Goal: Download file/media

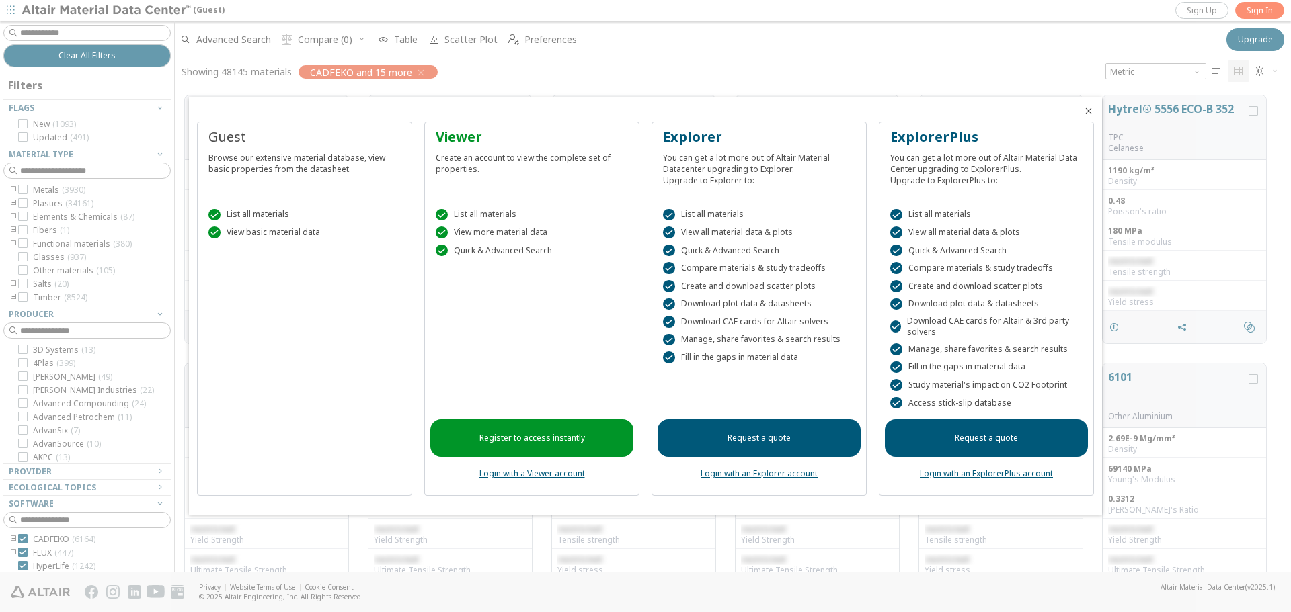
scroll to position [11, 11]
click at [256, 160] on div "Browse our extensive material database, view basic properties from the datashee…" at bounding box center [304, 161] width 192 height 28
click at [235, 212] on div " List all materials" at bounding box center [304, 215] width 192 height 12
click at [240, 336] on div "Guest Browse our extensive material database, view basic properties from the da…" at bounding box center [304, 309] width 215 height 375
click at [1088, 106] on icon "Close" at bounding box center [1088, 111] width 11 height 11
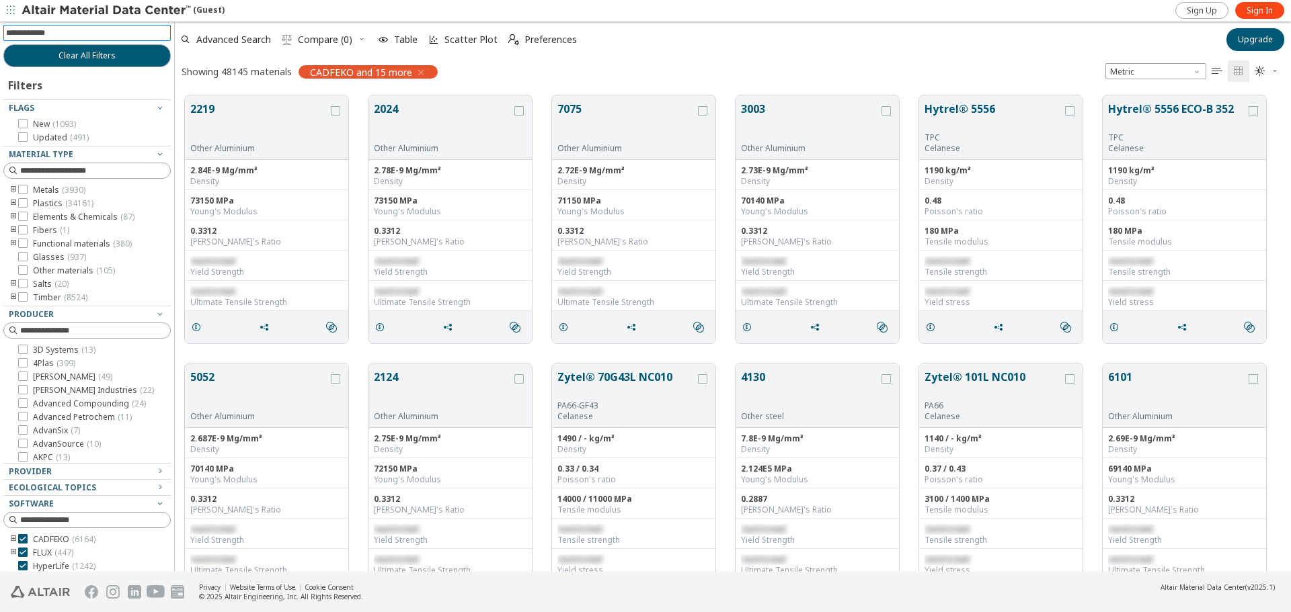
click at [53, 30] on input at bounding box center [88, 33] width 165 height 15
type input "********"
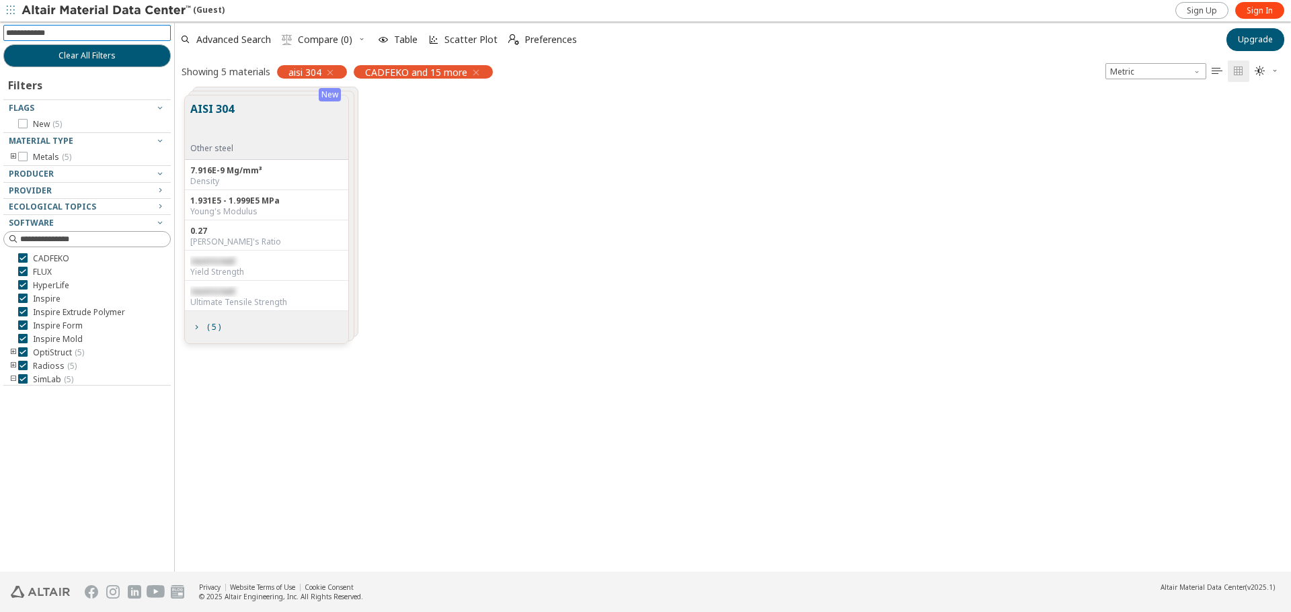
click at [235, 118] on div "AISI 304 Other steel" at bounding box center [214, 127] width 49 height 53
click at [208, 132] on button "AISI 304" at bounding box center [212, 122] width 44 height 42
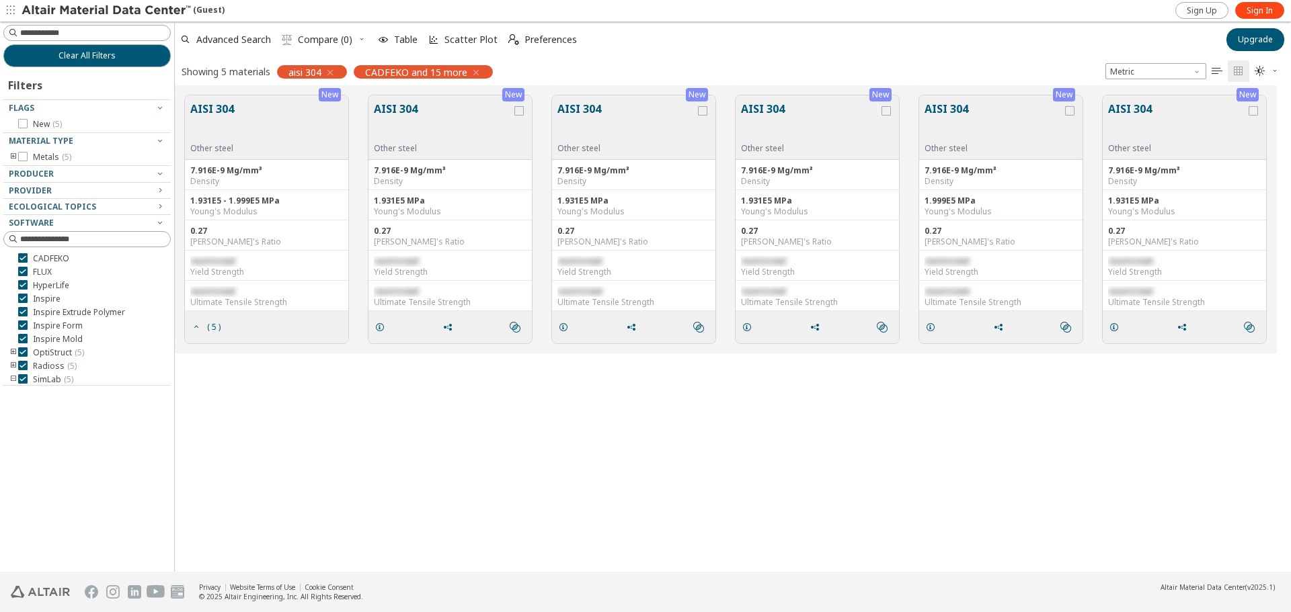
click at [440, 116] on button "AISI 304" at bounding box center [443, 122] width 138 height 42
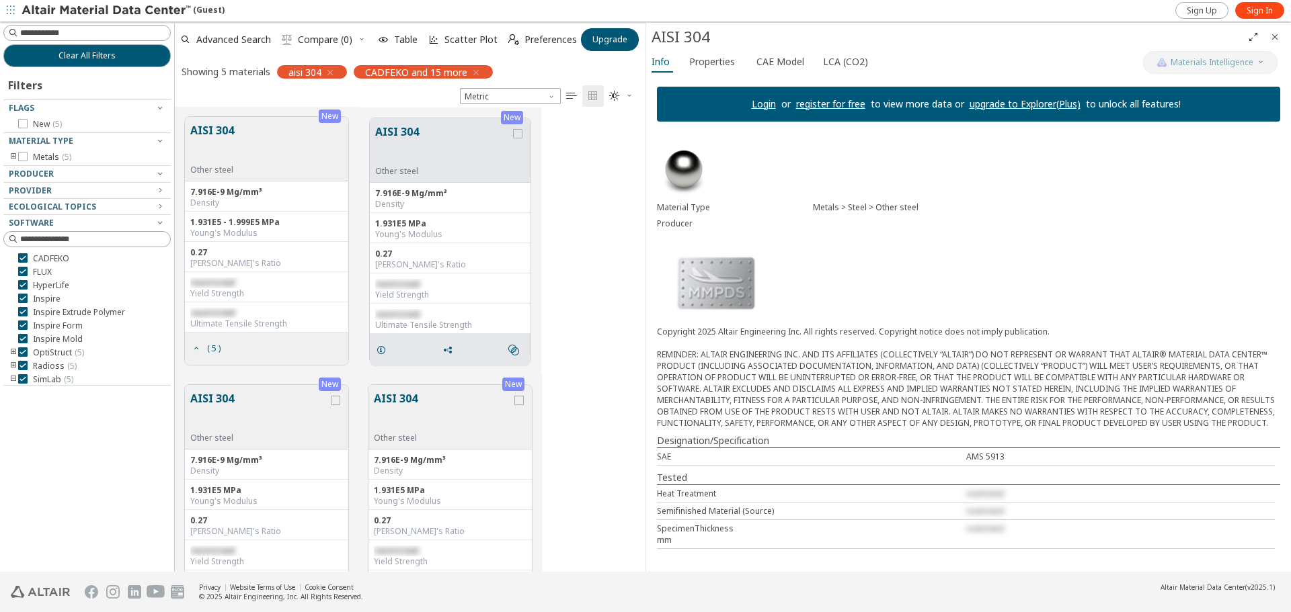
click at [413, 430] on button "AISI 304" at bounding box center [443, 412] width 138 height 42
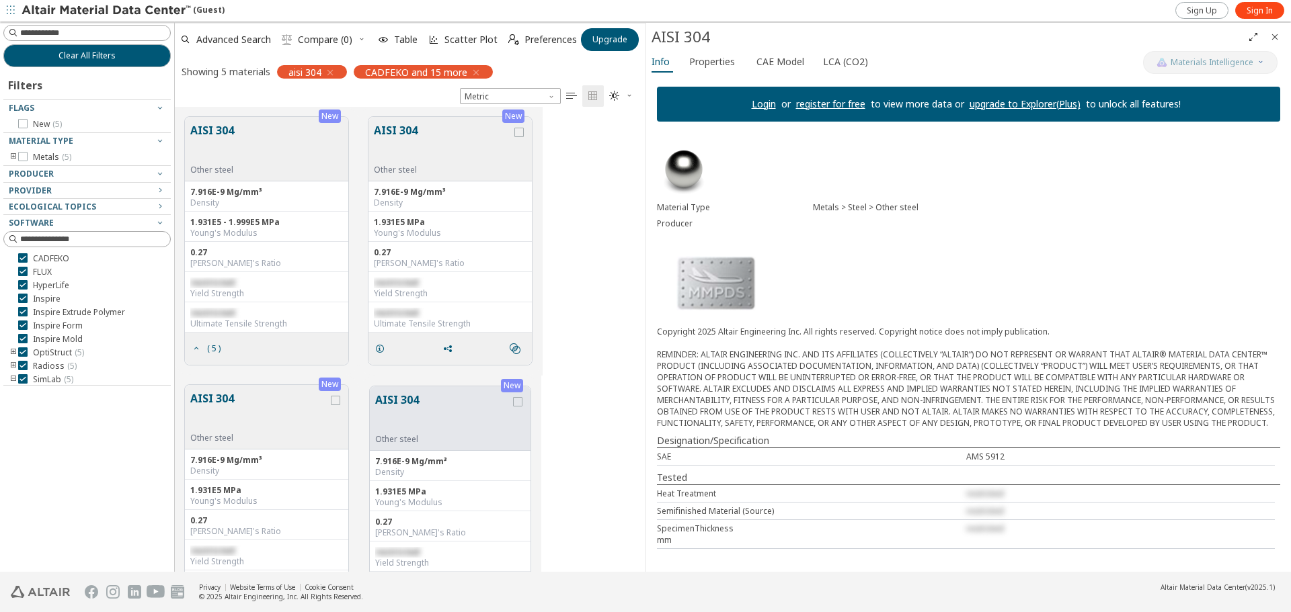
click at [212, 419] on button "AISI 304" at bounding box center [259, 412] width 138 height 42
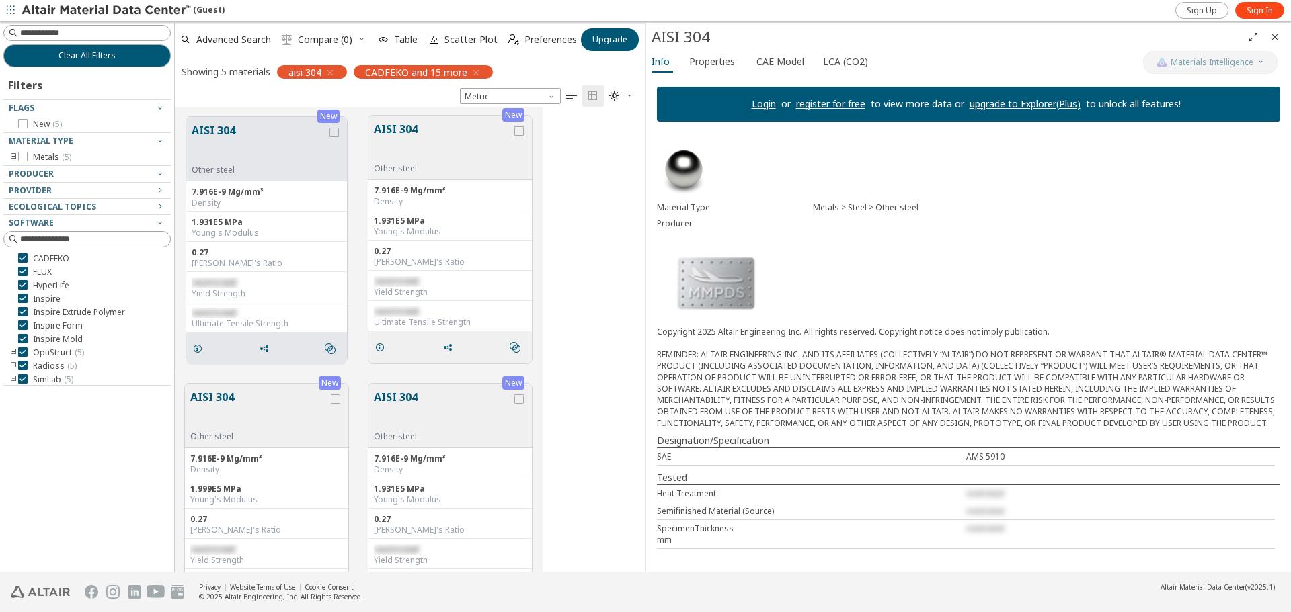
scroll to position [339, 0]
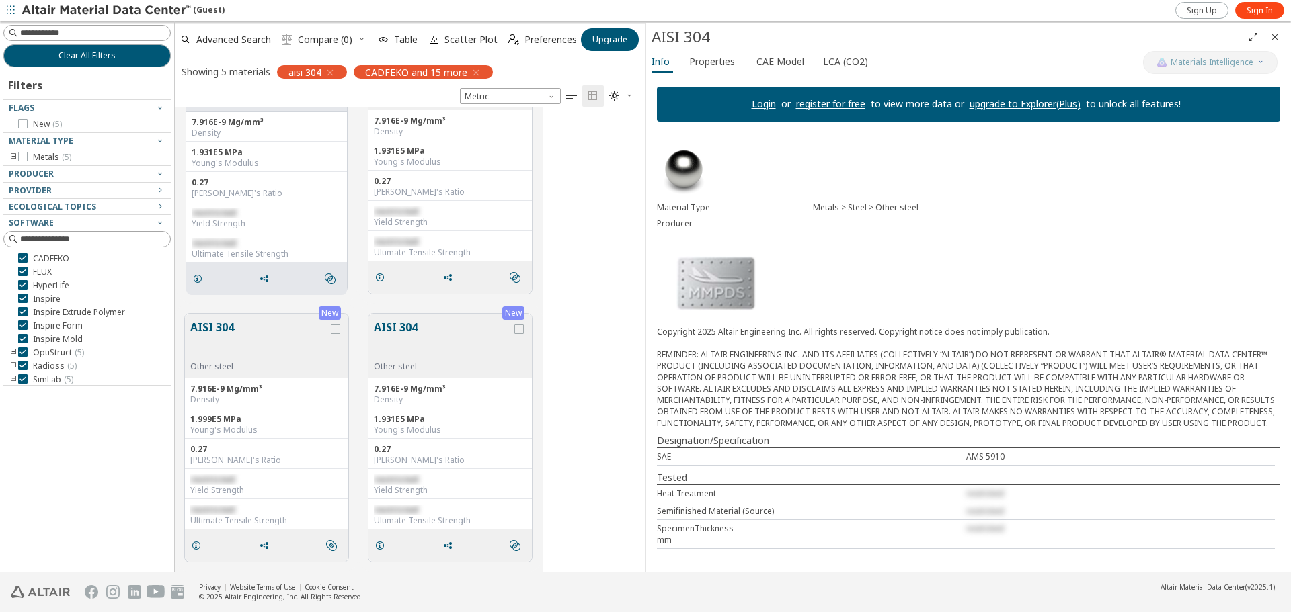
click at [454, 346] on button "AISI 304" at bounding box center [443, 340] width 138 height 42
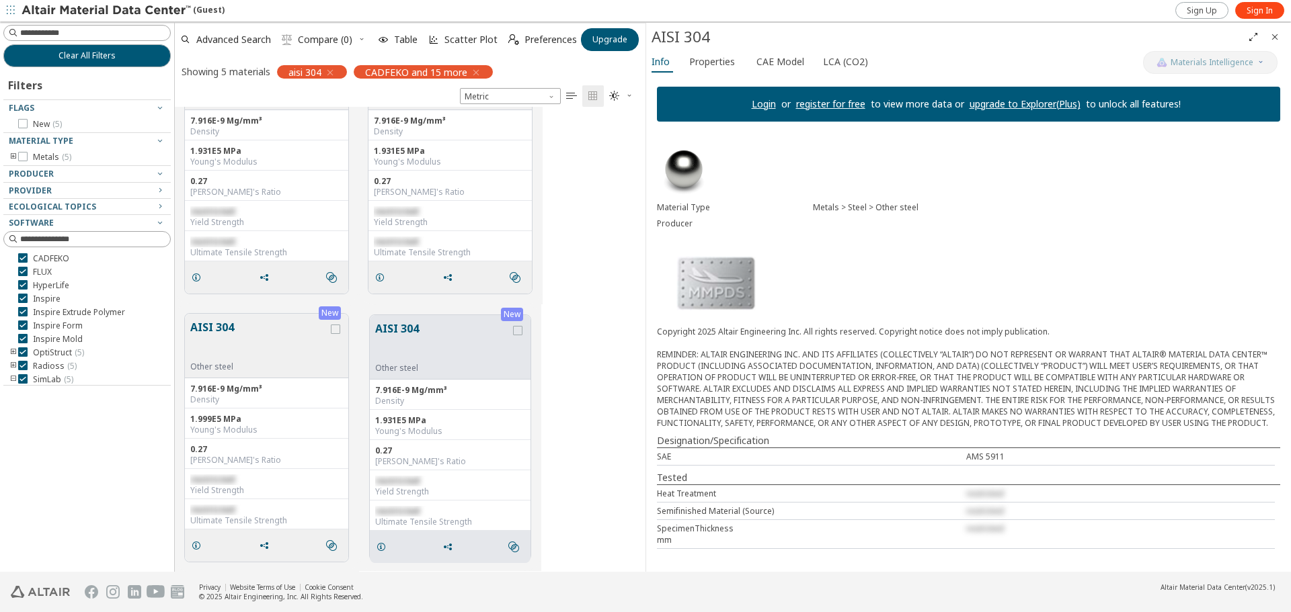
scroll to position [338, 0]
click at [1252, 7] on span "Sign In" at bounding box center [1259, 10] width 26 height 11
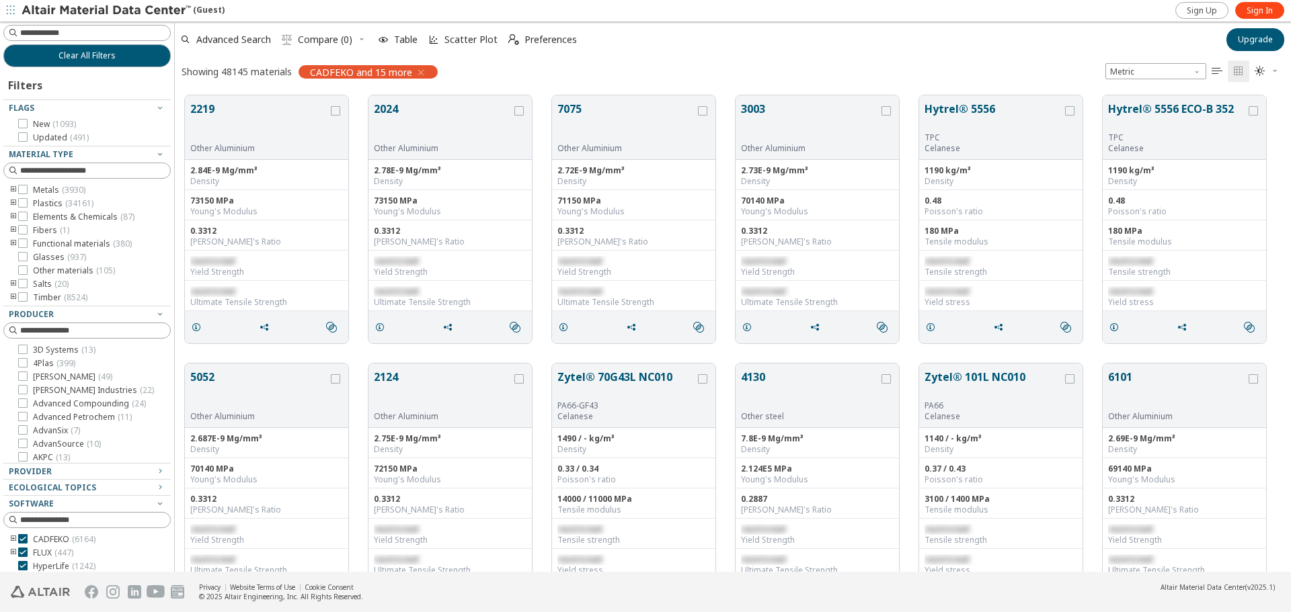
scroll to position [11, 11]
click at [1254, 11] on span "Sign In" at bounding box center [1259, 10] width 26 height 11
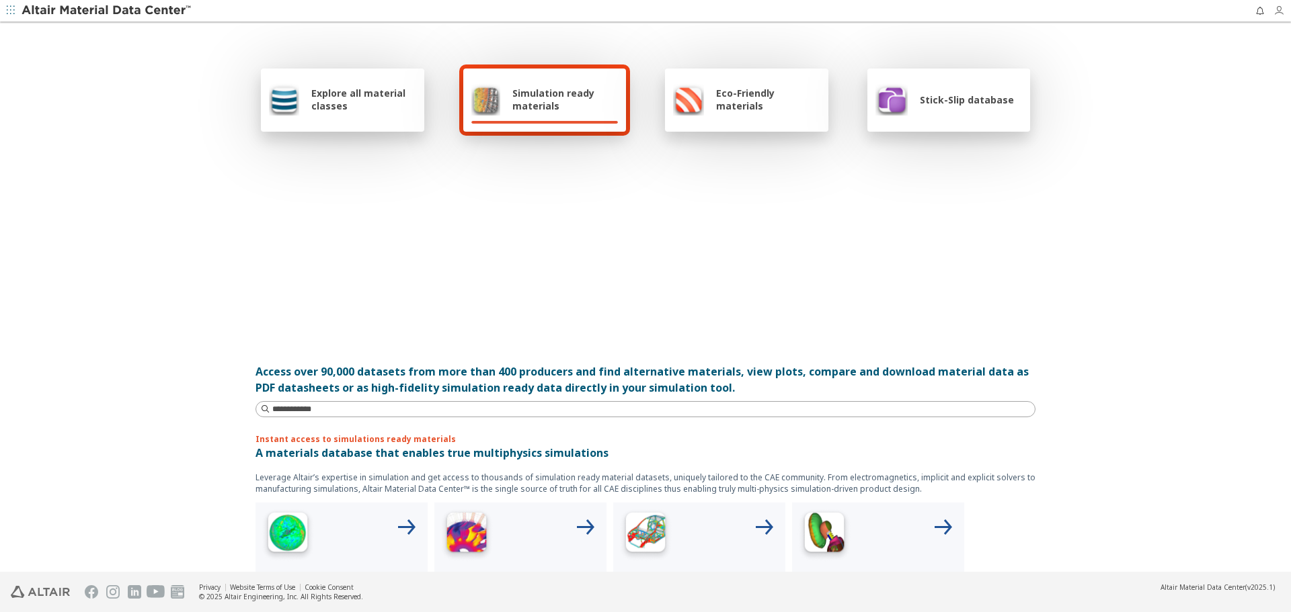
click at [1281, 13] on icon "button" at bounding box center [1278, 10] width 11 height 11
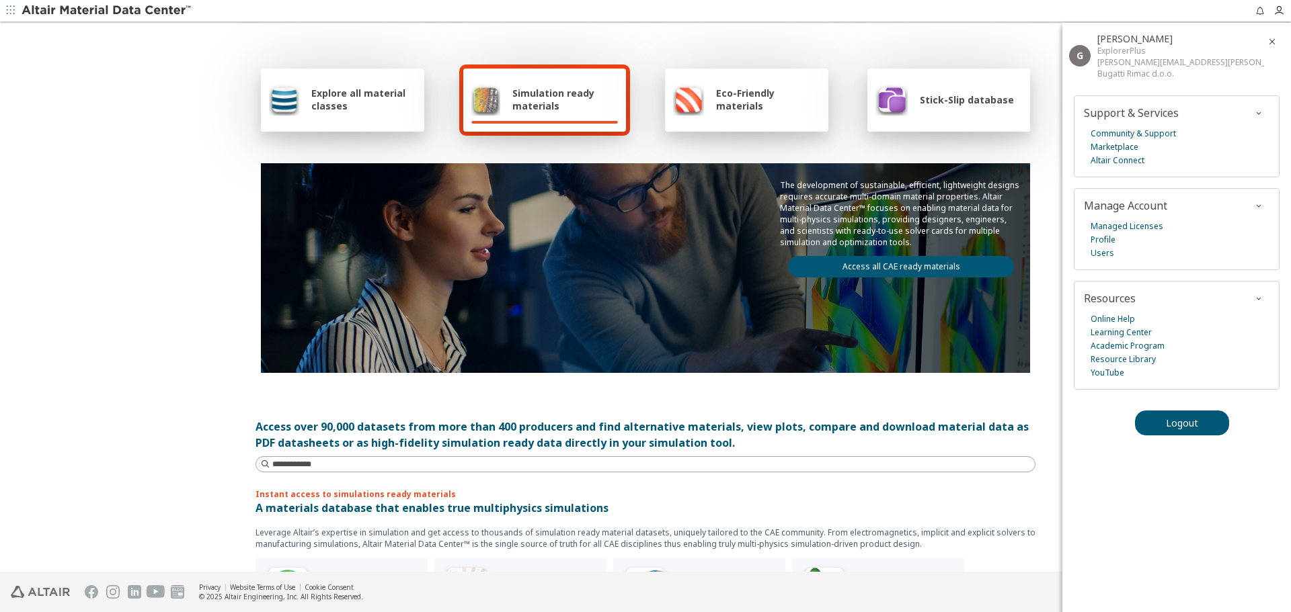
click at [893, 61] on div "Explore all material classes Simulation ready materials Eco-Friendly materials …" at bounding box center [645, 219] width 780 height 390
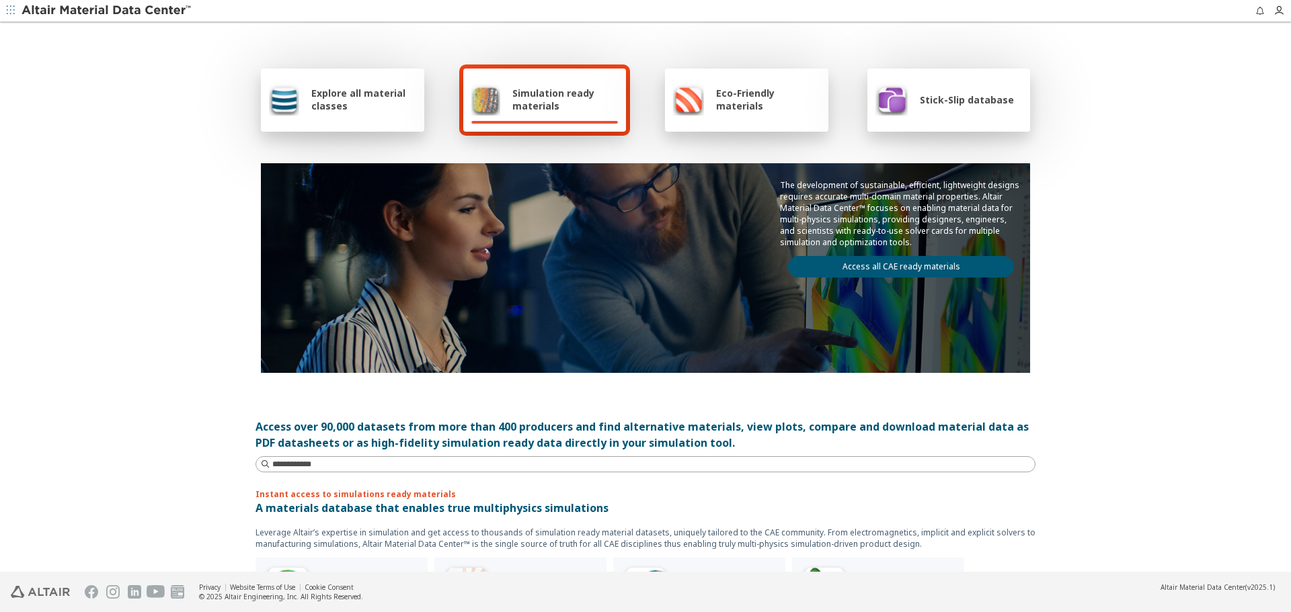
click at [8, 7] on icon "button" at bounding box center [11, 10] width 8 height 8
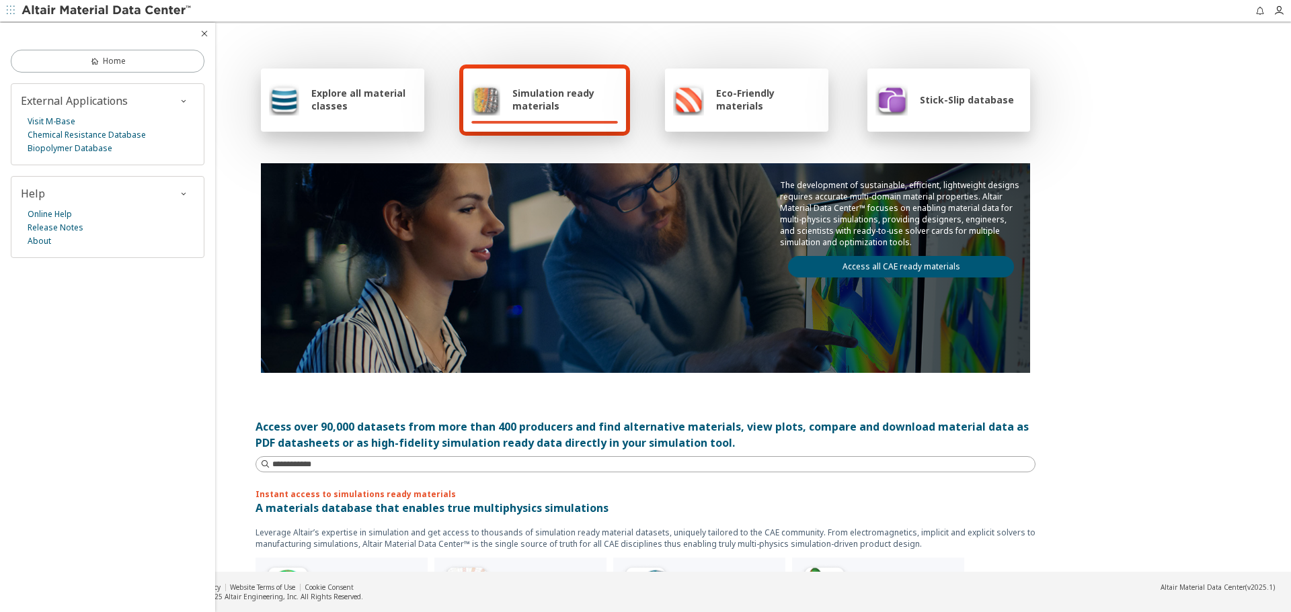
click at [1092, 178] on div "Explore all material classes Simulation ready materials Eco-Friendly materials …" at bounding box center [645, 298] width 1291 height 549
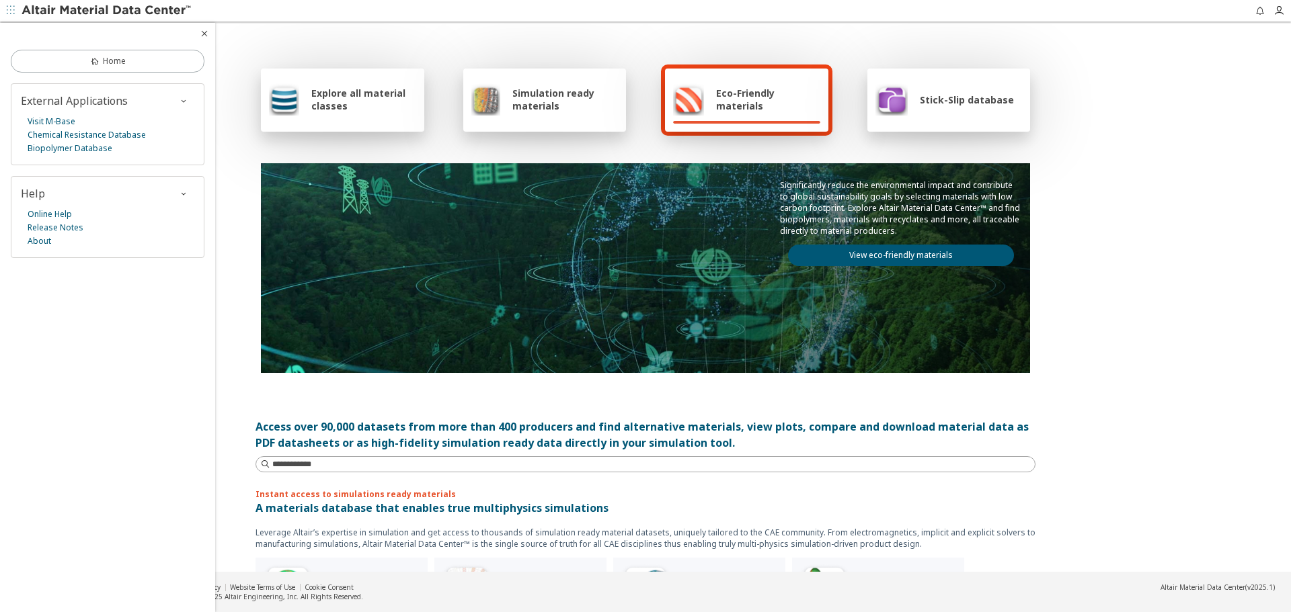
click at [555, 110] on span "Simulation ready materials" at bounding box center [565, 100] width 106 height 26
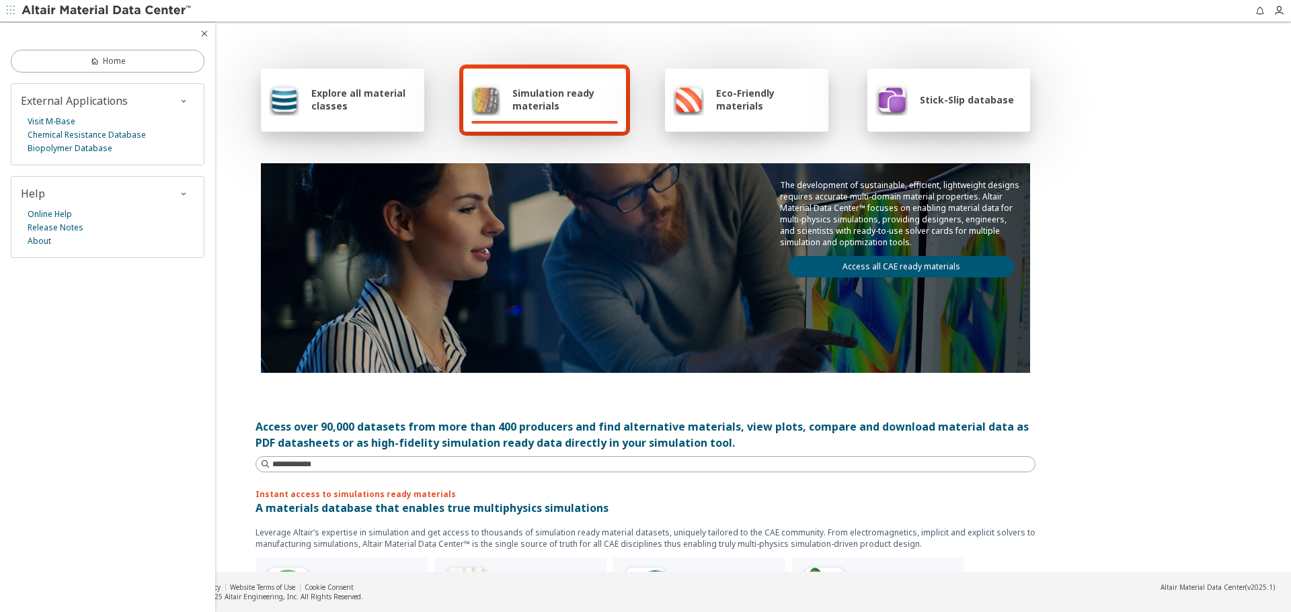
click at [555, 110] on span "Simulation ready materials" at bounding box center [565, 100] width 106 height 26
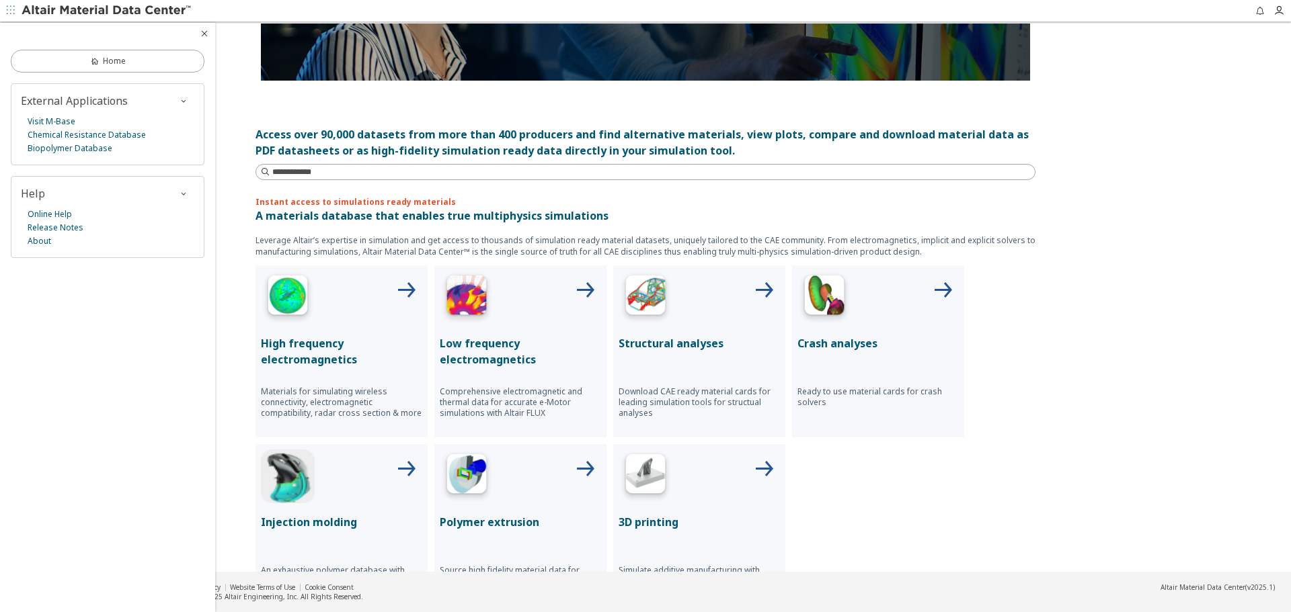
scroll to position [316, 0]
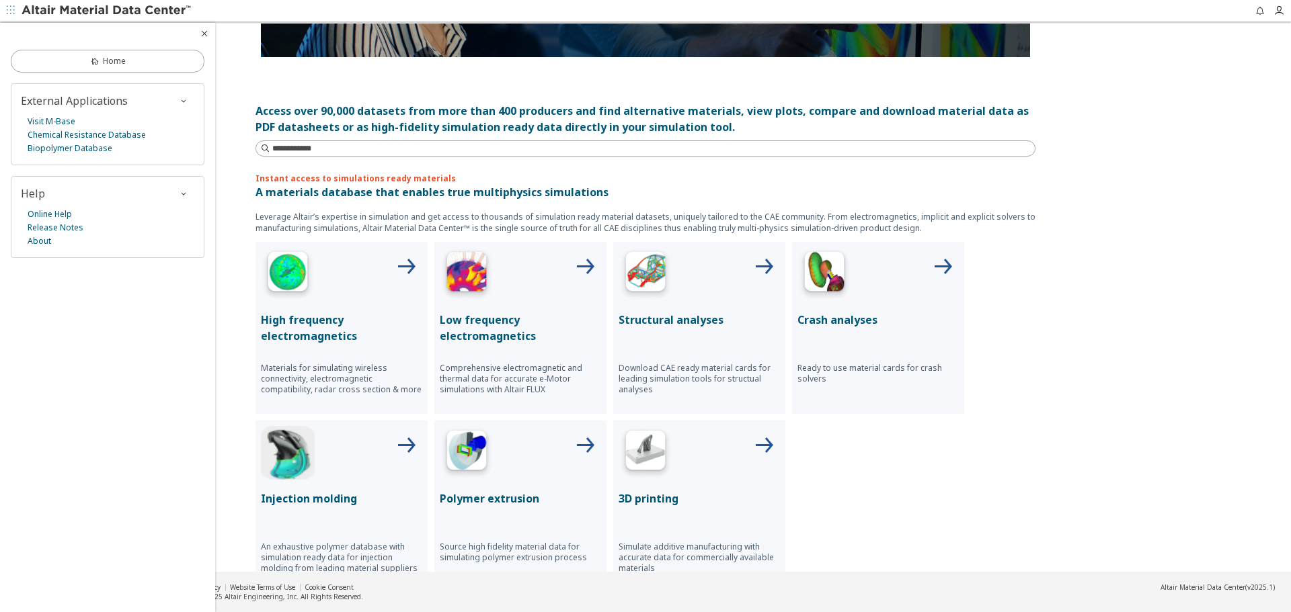
click at [679, 315] on p "Structural analyses" at bounding box center [698, 320] width 161 height 16
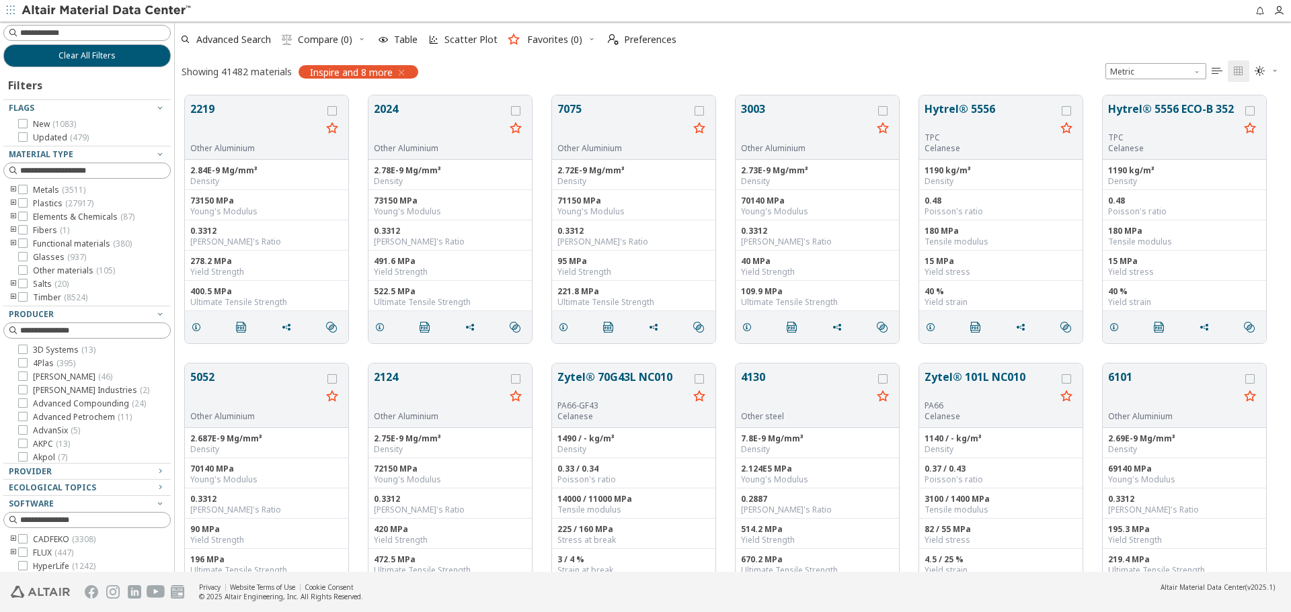
scroll to position [11, 11]
click at [67, 34] on input at bounding box center [88, 33] width 165 height 15
type input "********"
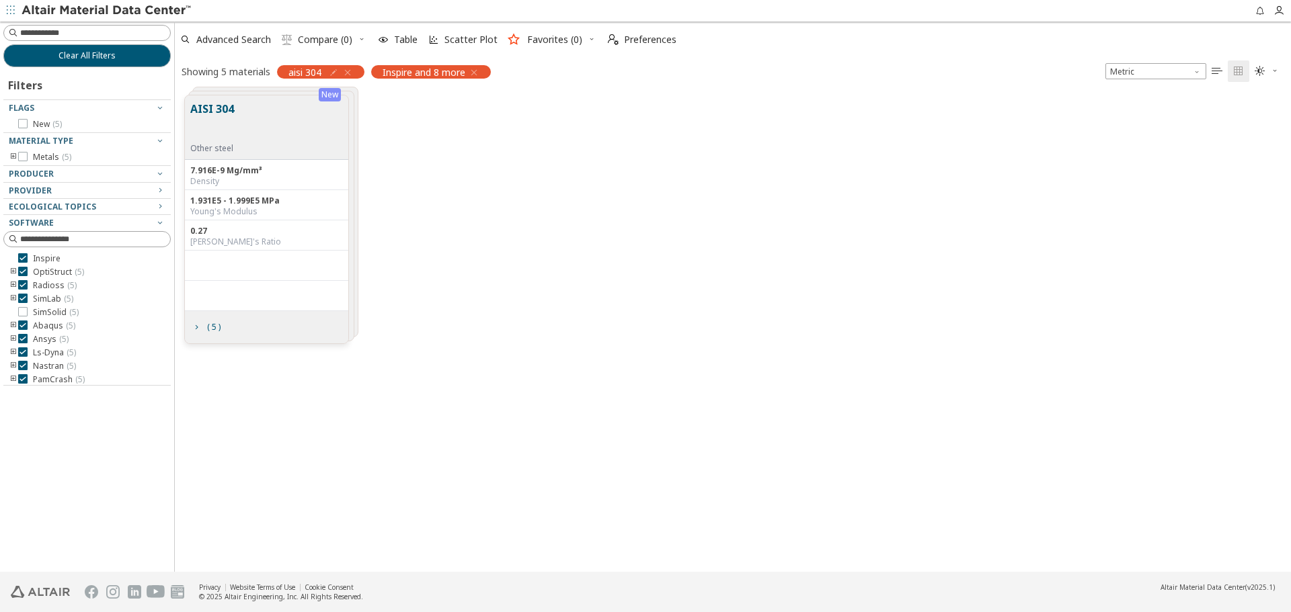
click at [292, 126] on div "AISI 304 Other steel" at bounding box center [266, 127] width 163 height 65
click at [196, 322] on icon "grid" at bounding box center [196, 327] width 11 height 11
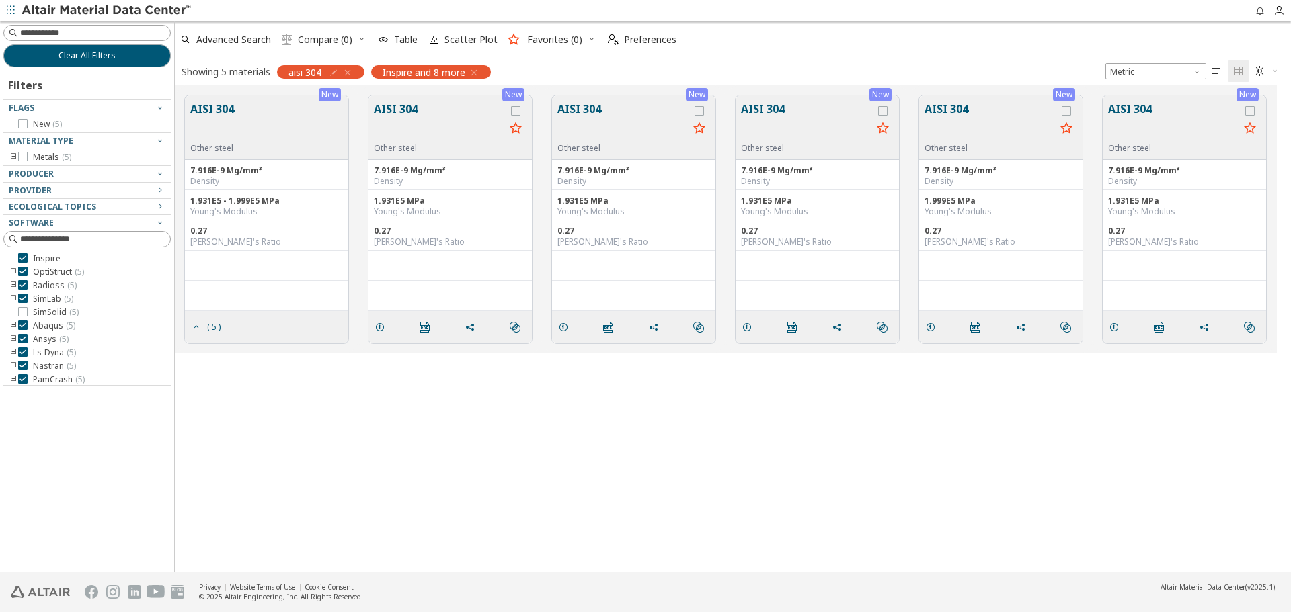
click at [443, 125] on button "AISI 304" at bounding box center [439, 122] width 131 height 42
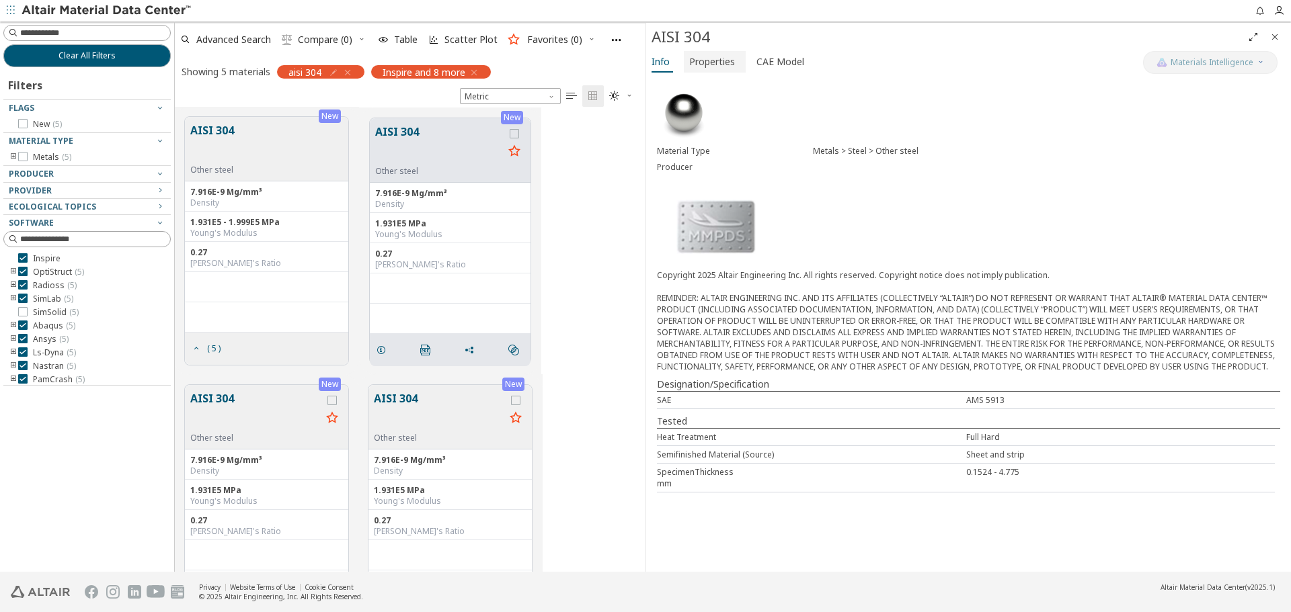
click at [701, 67] on span "Properties" at bounding box center [712, 62] width 46 height 22
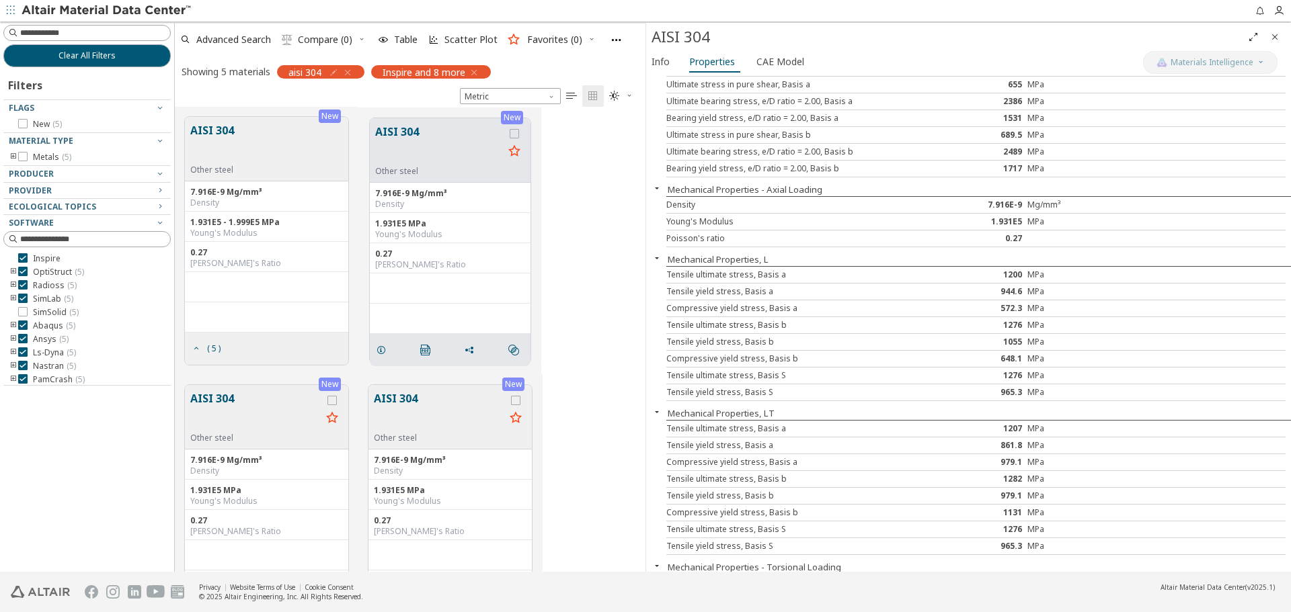
scroll to position [55, 0]
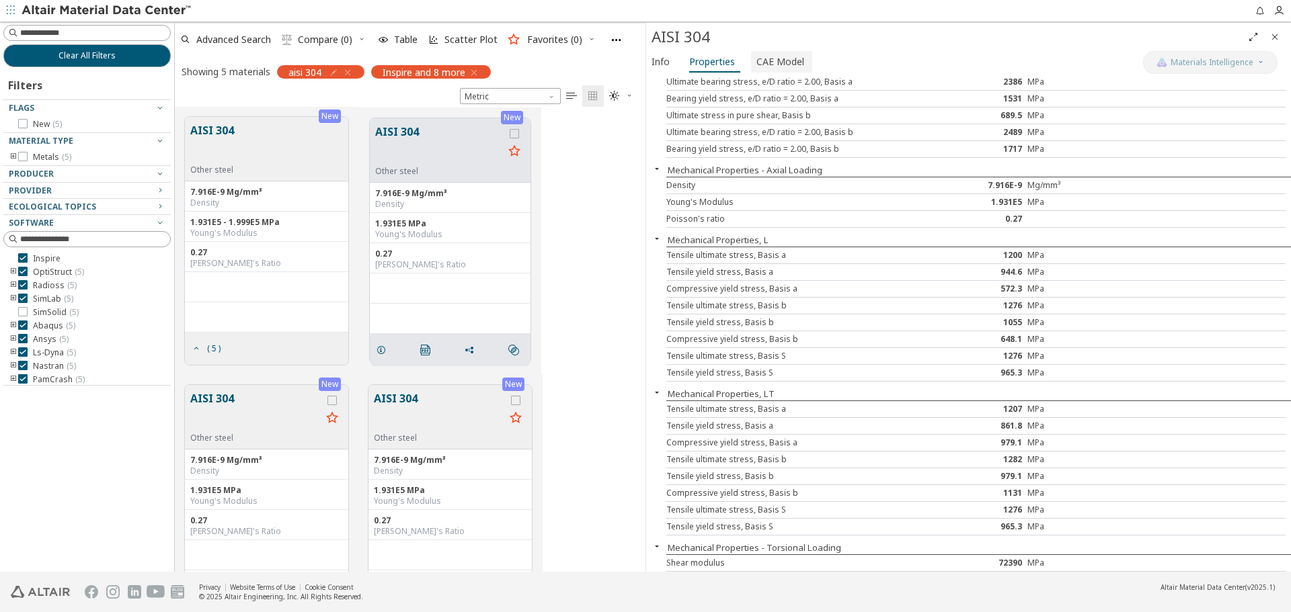
click at [783, 63] on span "CAE Model" at bounding box center [780, 62] width 48 height 22
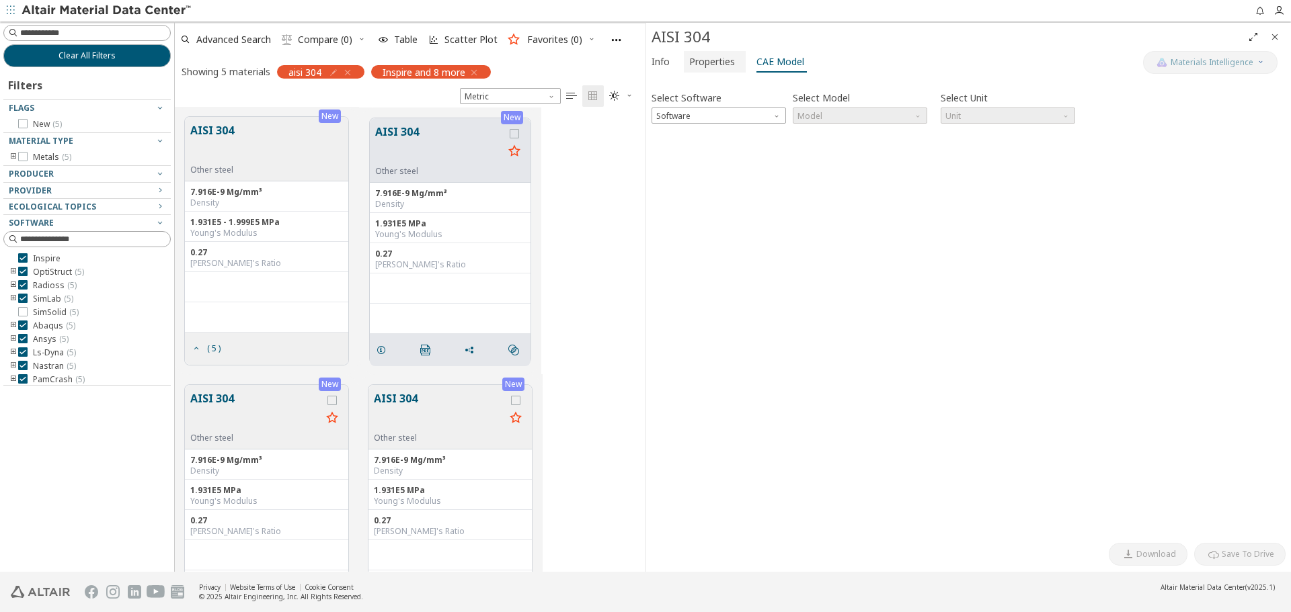
click at [698, 69] on span "Properties" at bounding box center [712, 62] width 46 height 22
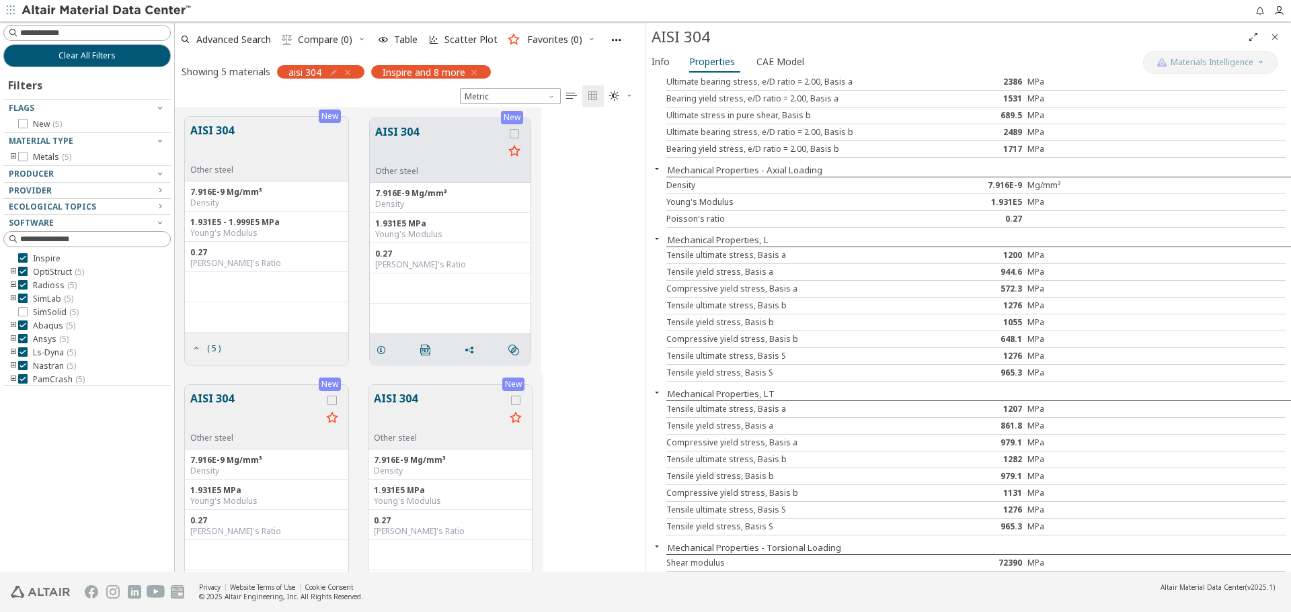
click at [403, 153] on button "AISI 304" at bounding box center [439, 145] width 128 height 42
click at [229, 421] on button "AISI 304" at bounding box center [255, 412] width 131 height 42
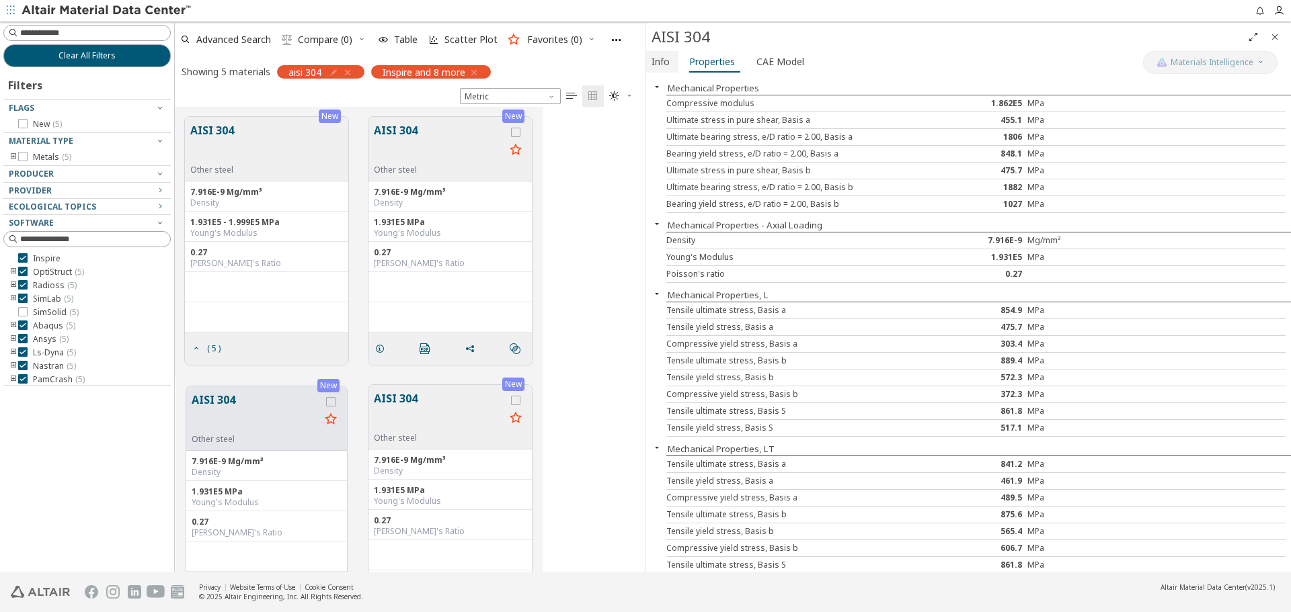
click at [667, 65] on span "Info" at bounding box center [660, 62] width 18 height 22
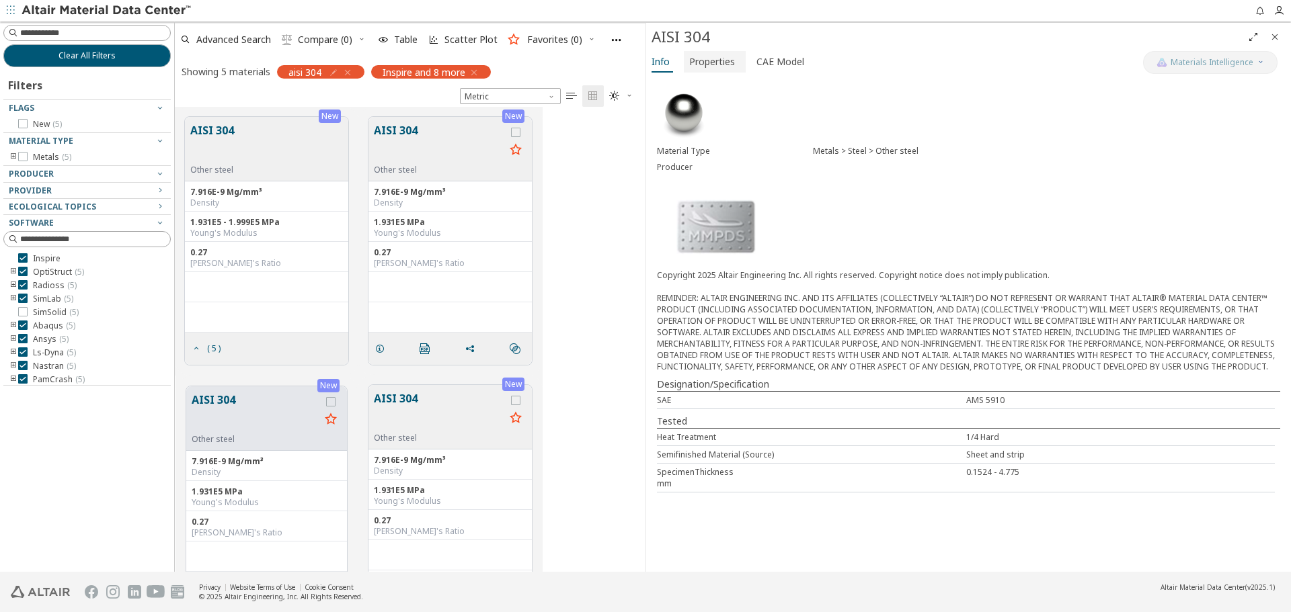
click at [712, 52] on span "Properties" at bounding box center [712, 62] width 46 height 22
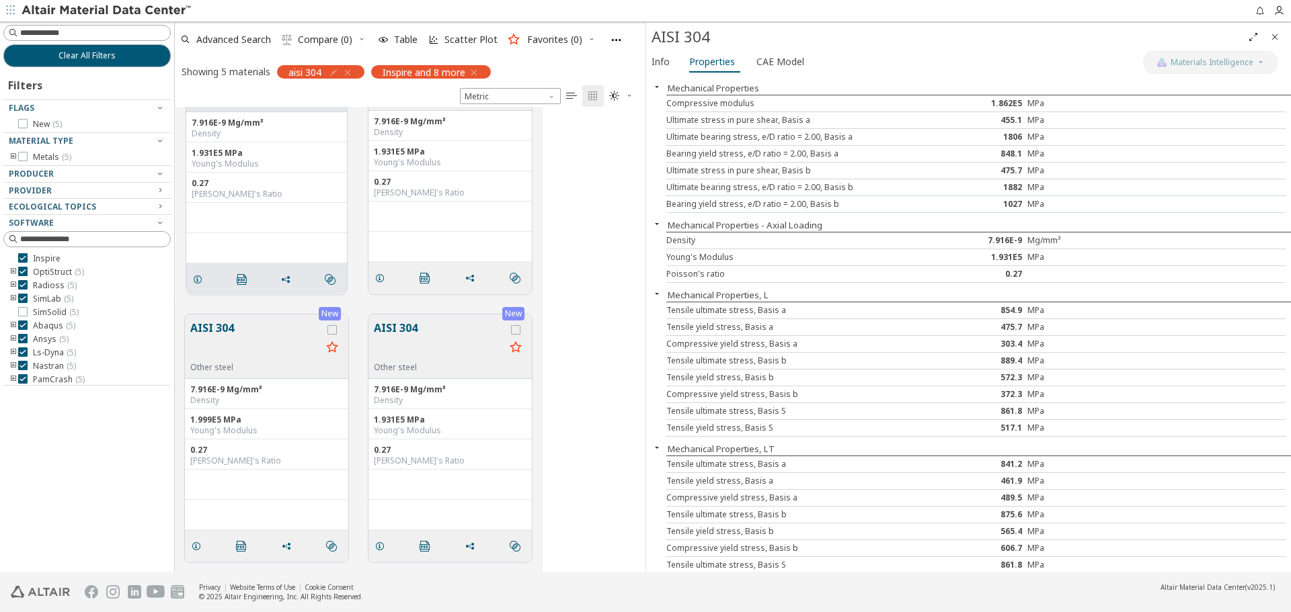
scroll to position [339, 0]
click at [783, 69] on span "CAE Model" at bounding box center [780, 62] width 48 height 22
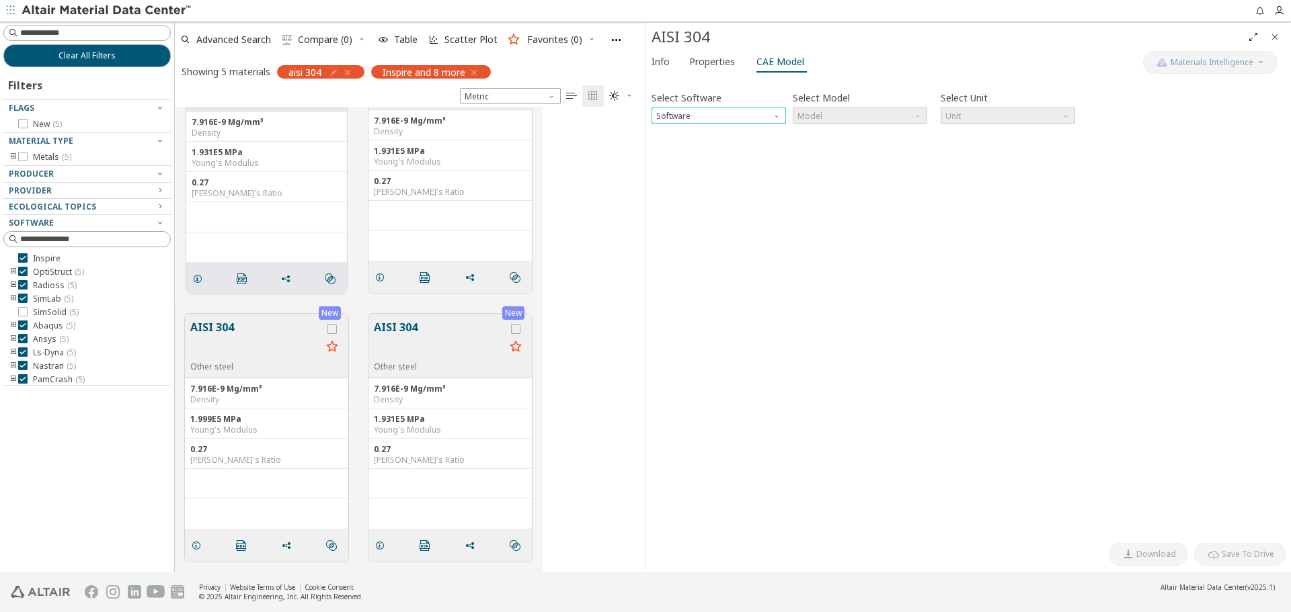
click at [774, 113] on span "Software" at bounding box center [777, 113] width 11 height 11
click at [682, 147] on span "Radioss" at bounding box center [673, 148] width 32 height 11
click at [920, 117] on span "Model" at bounding box center [919, 113] width 11 height 11
click at [858, 134] on span "Law1" at bounding box center [860, 132] width 124 height 9
click at [1162, 563] on button "Download" at bounding box center [1148, 554] width 79 height 23
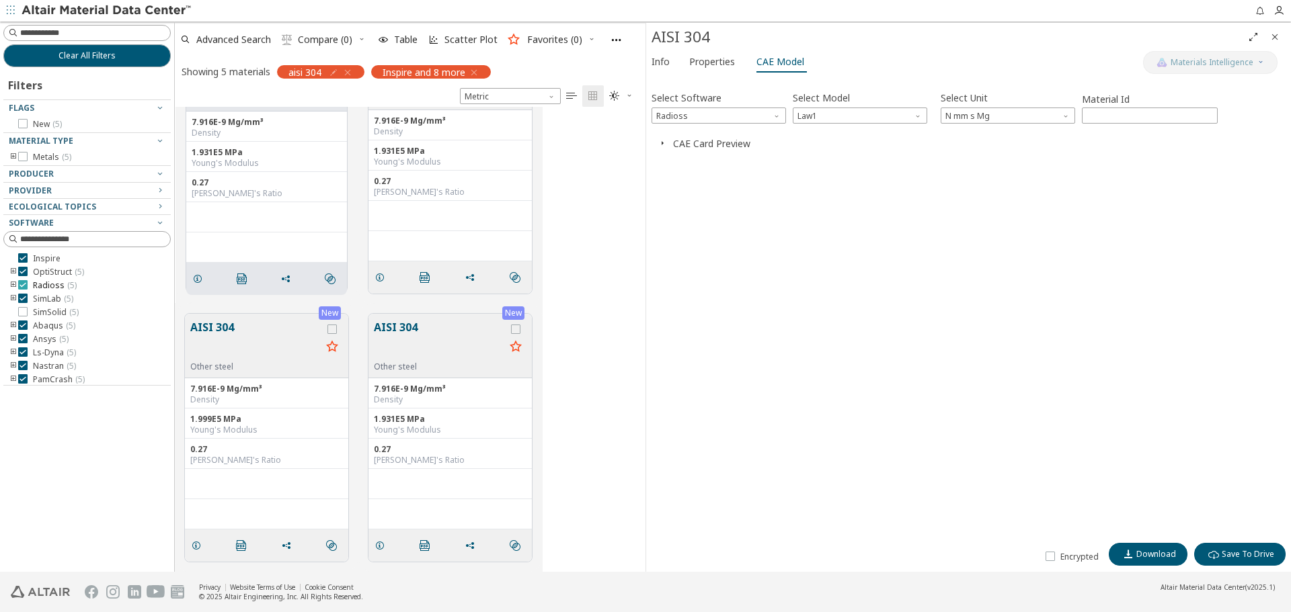
click at [44, 288] on span "Radioss ( 5 )" at bounding box center [55, 285] width 44 height 11
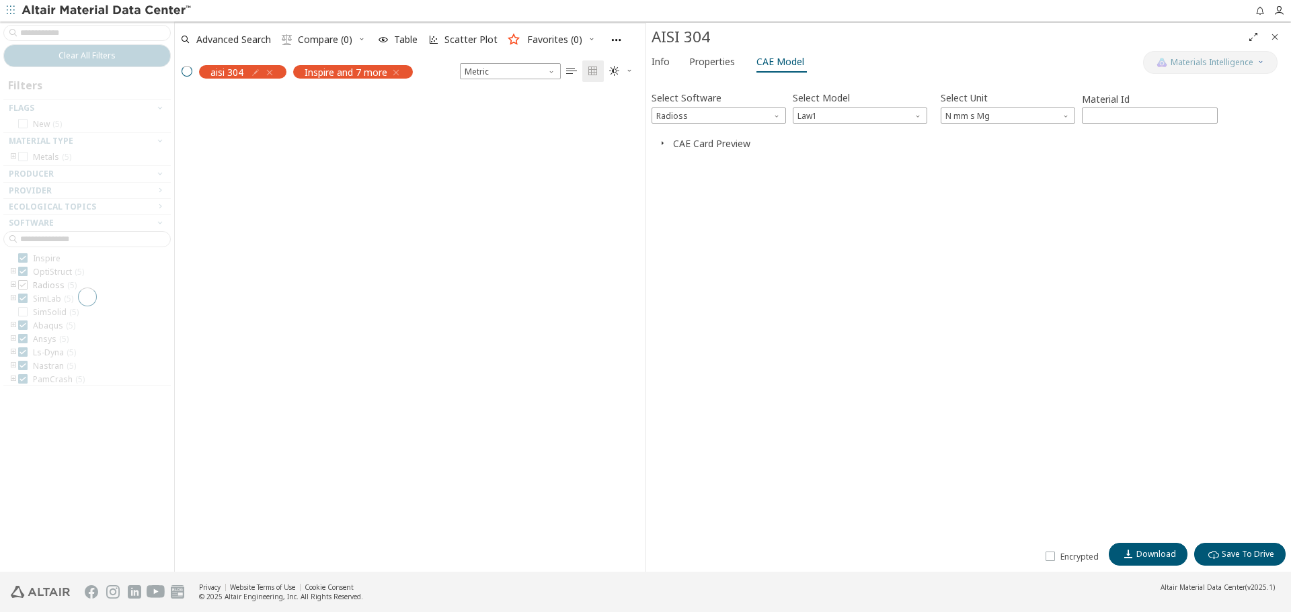
scroll to position [455, 460]
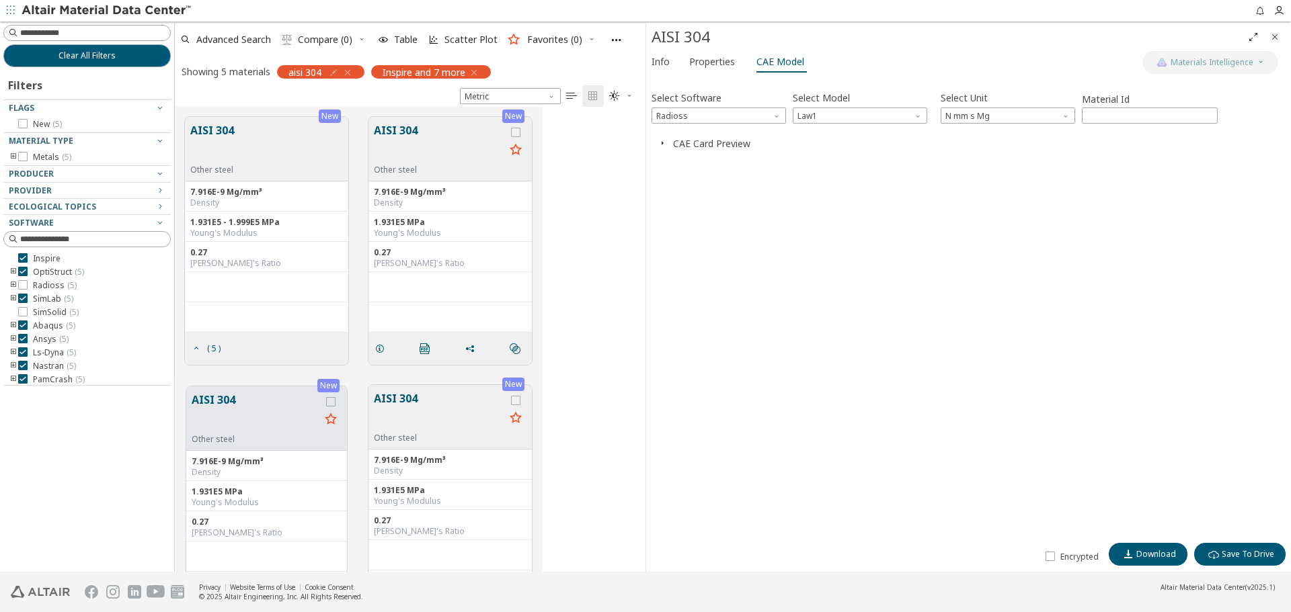
click at [1271, 34] on icon "Close" at bounding box center [1274, 37] width 11 height 11
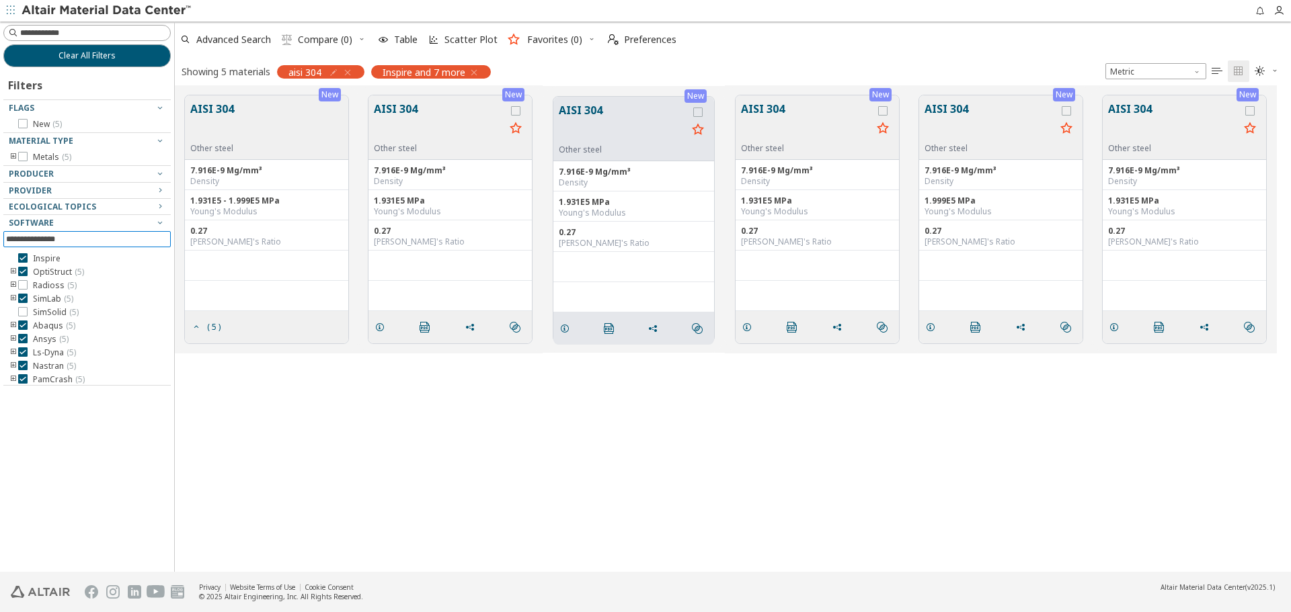
click at [88, 242] on input at bounding box center [88, 239] width 165 height 15
type input "*******"
click at [160, 235] on icon "Clear text" at bounding box center [160, 239] width 8 height 8
click at [24, 259] on icon at bounding box center [22, 257] width 9 height 9
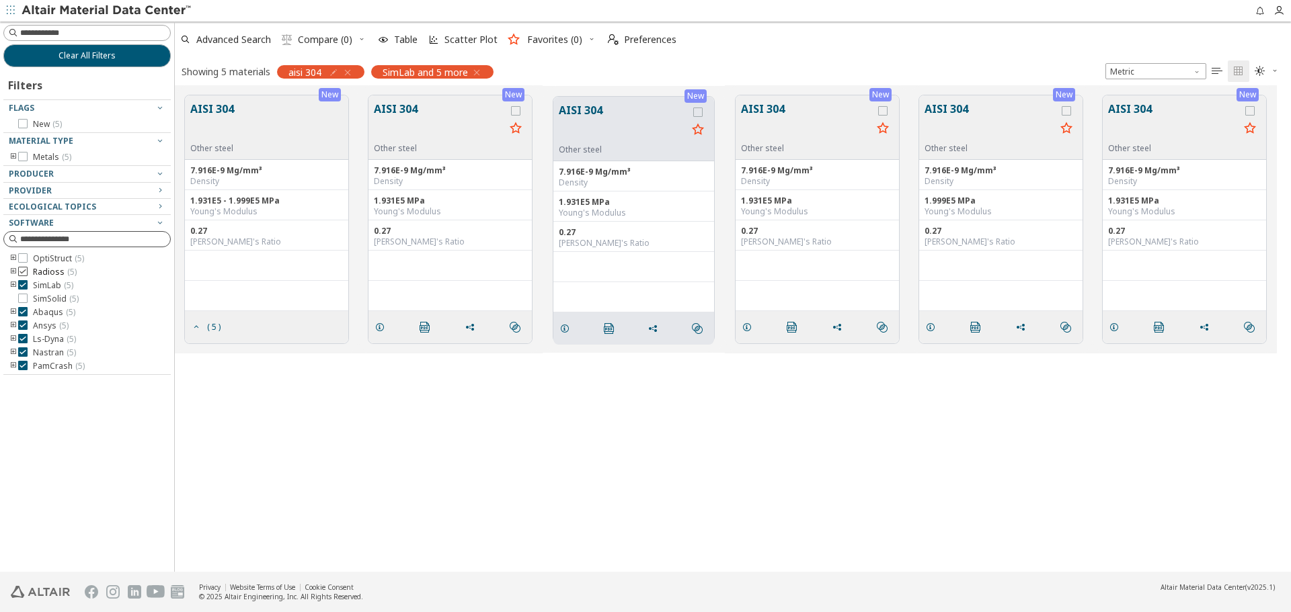
click at [24, 271] on icon at bounding box center [22, 271] width 9 height 9
click at [22, 284] on icon at bounding box center [22, 284] width 9 height 9
click at [25, 314] on icon at bounding box center [22, 311] width 9 height 9
click at [24, 325] on icon at bounding box center [22, 325] width 9 height 9
click at [22, 338] on icon at bounding box center [22, 338] width 9 height 9
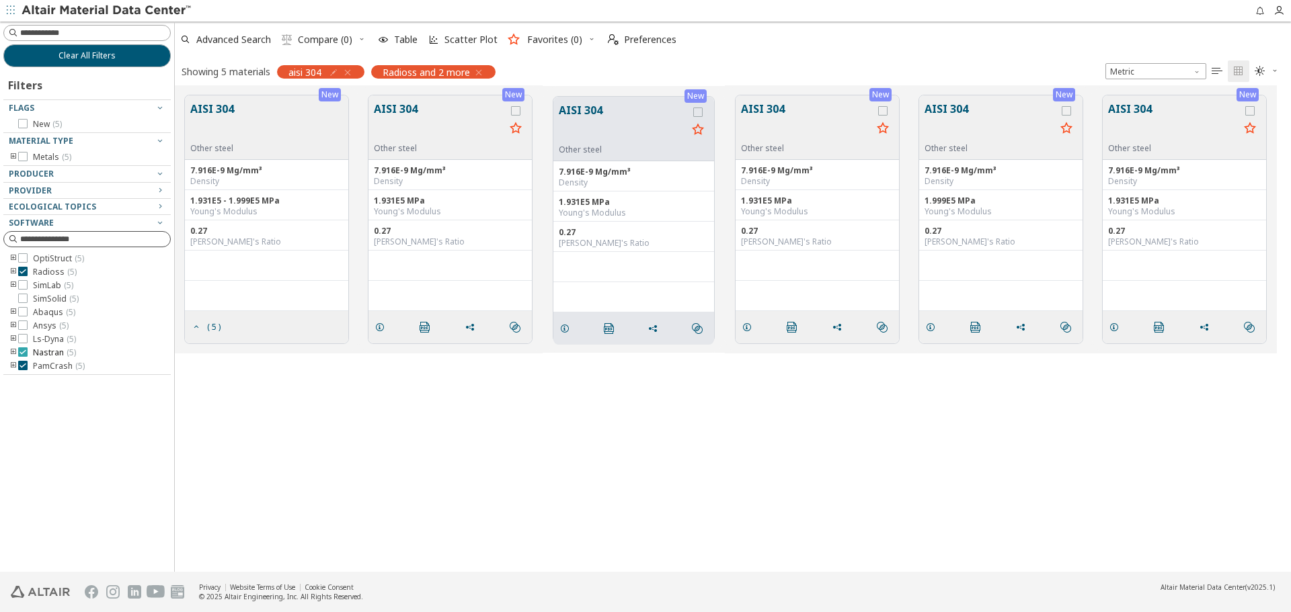
click at [21, 354] on icon at bounding box center [22, 352] width 9 height 9
click at [24, 365] on icon at bounding box center [22, 365] width 9 height 9
click at [473, 454] on div "New AISI 304 Other steel 7.916E-9 Mg/mm³ Density 1.931E5 - 1.999E5 MPa Young's …" at bounding box center [733, 328] width 1116 height 487
click at [352, 72] on icon "button" at bounding box center [347, 72] width 11 height 11
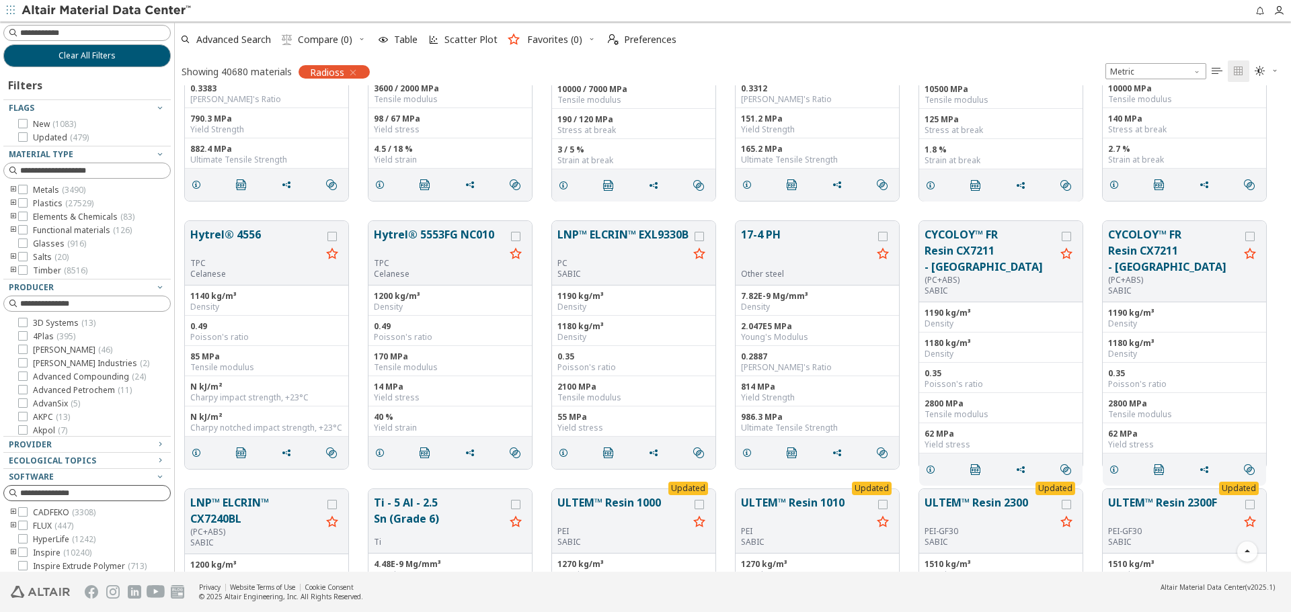
scroll to position [3832, 0]
